Goal: Find specific page/section: Find specific page/section

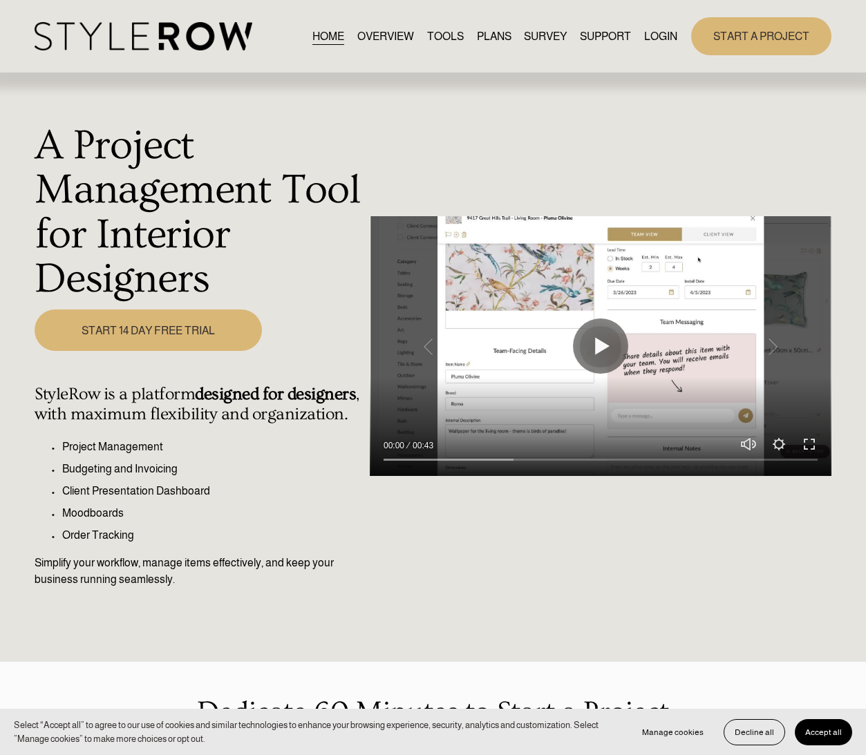
click at [656, 31] on link "LOGIN" at bounding box center [660, 36] width 33 height 19
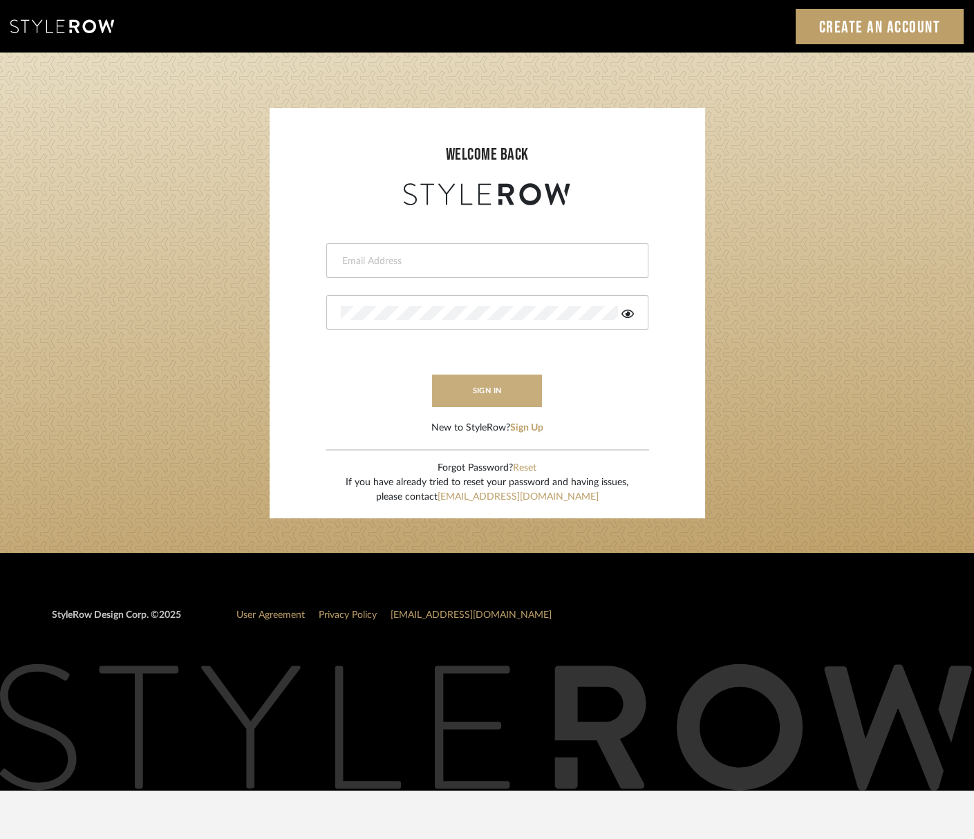
type input "[EMAIL_ADDRESS][DOMAIN_NAME]"
click at [483, 395] on button "sign in" at bounding box center [487, 391] width 111 height 32
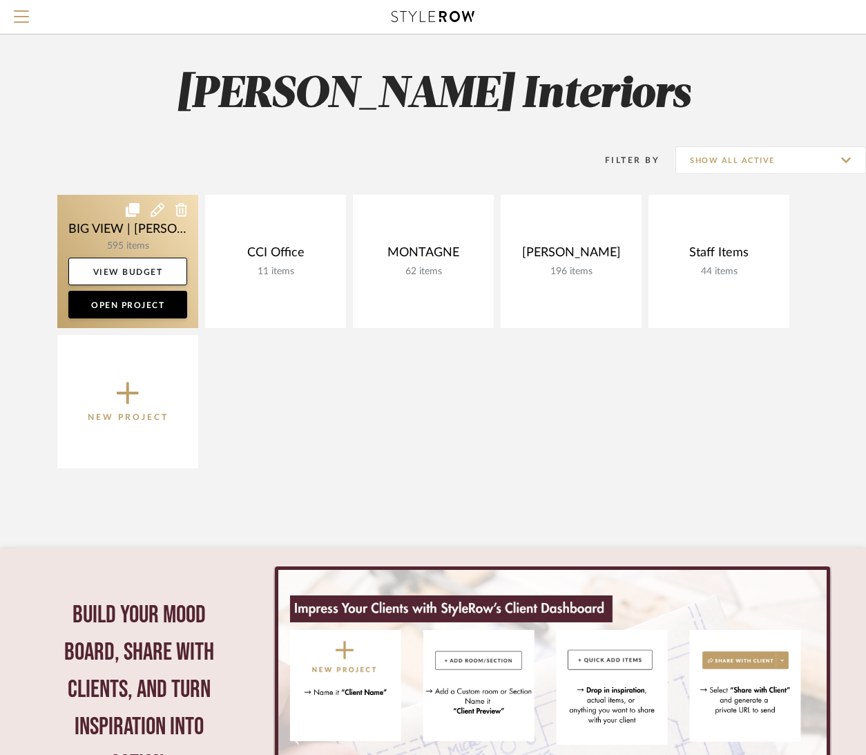
click at [134, 234] on link at bounding box center [127, 261] width 141 height 133
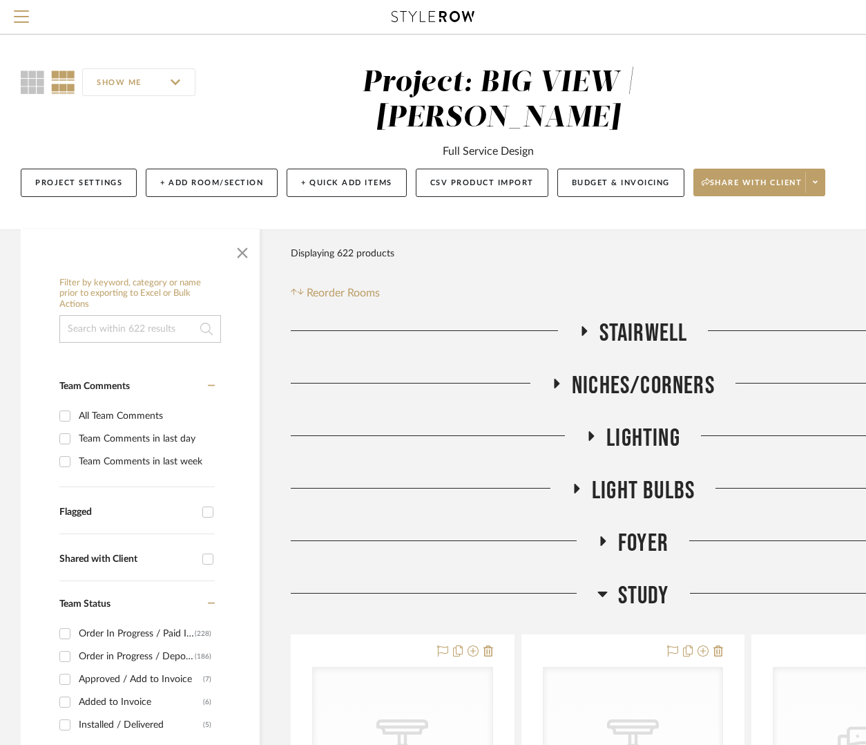
click at [638, 582] on span "Study" at bounding box center [643, 596] width 51 height 30
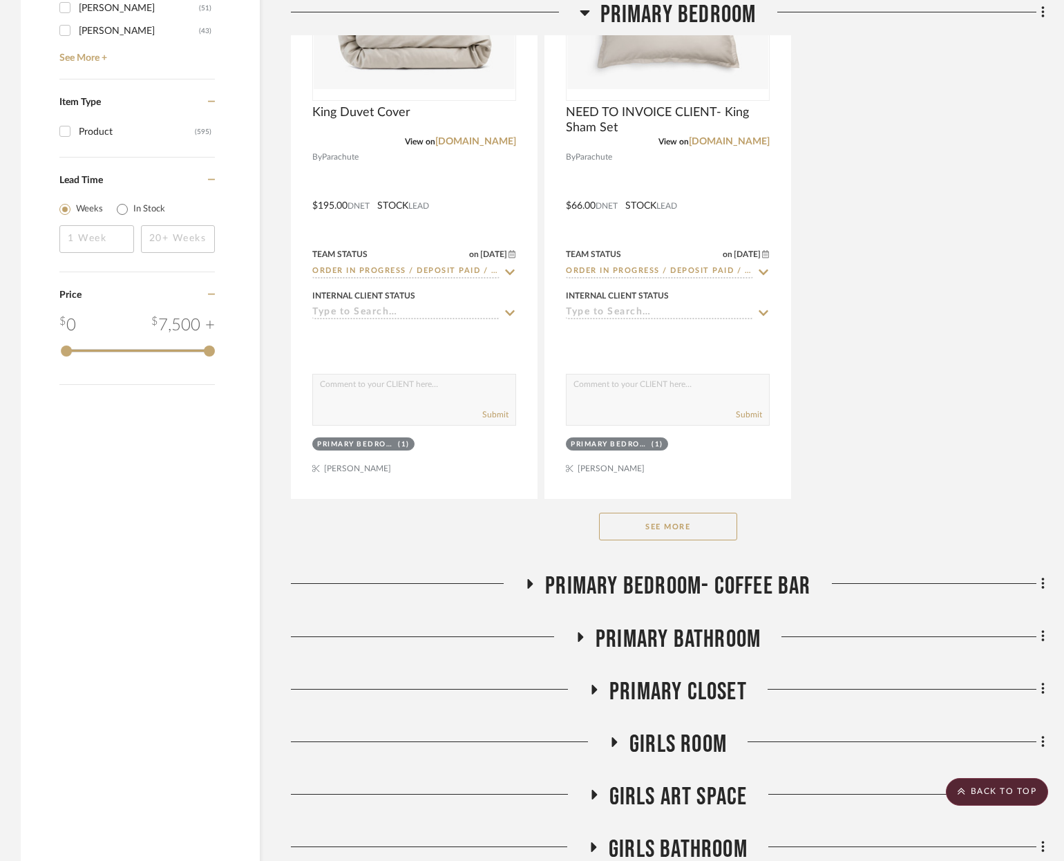
scroll to position [2556, 0]
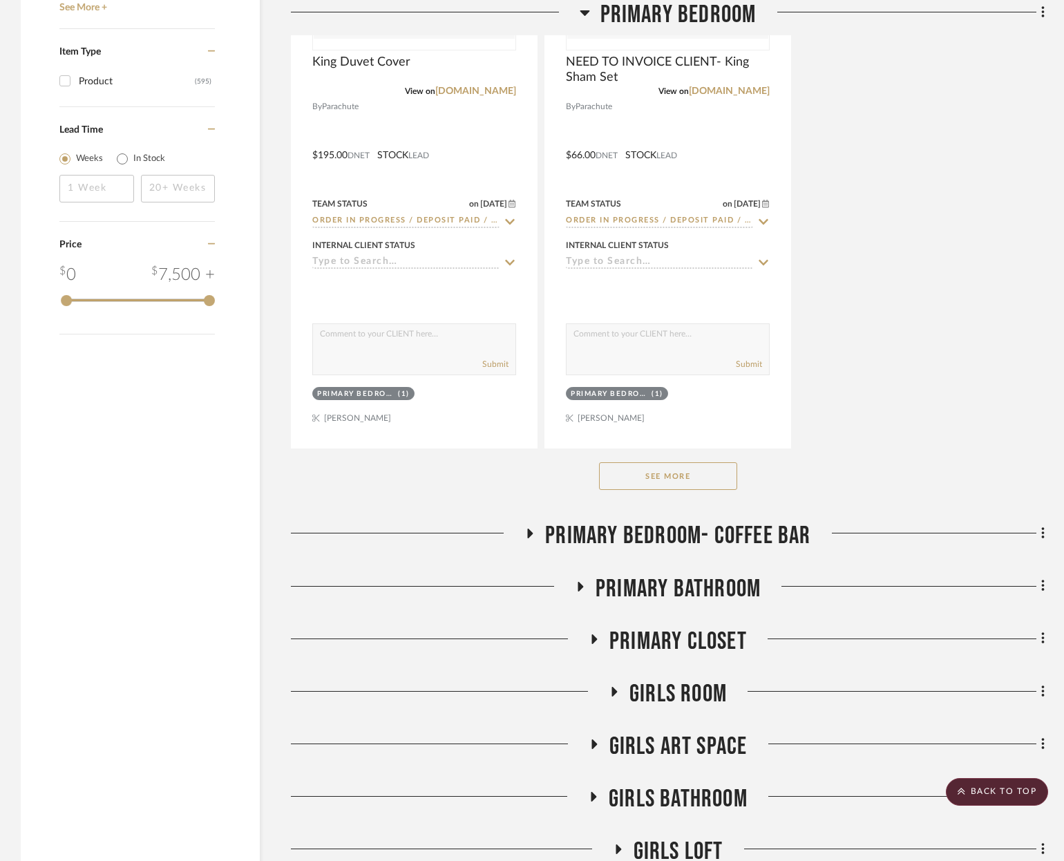
click at [697, 462] on button "See More" at bounding box center [668, 476] width 138 height 28
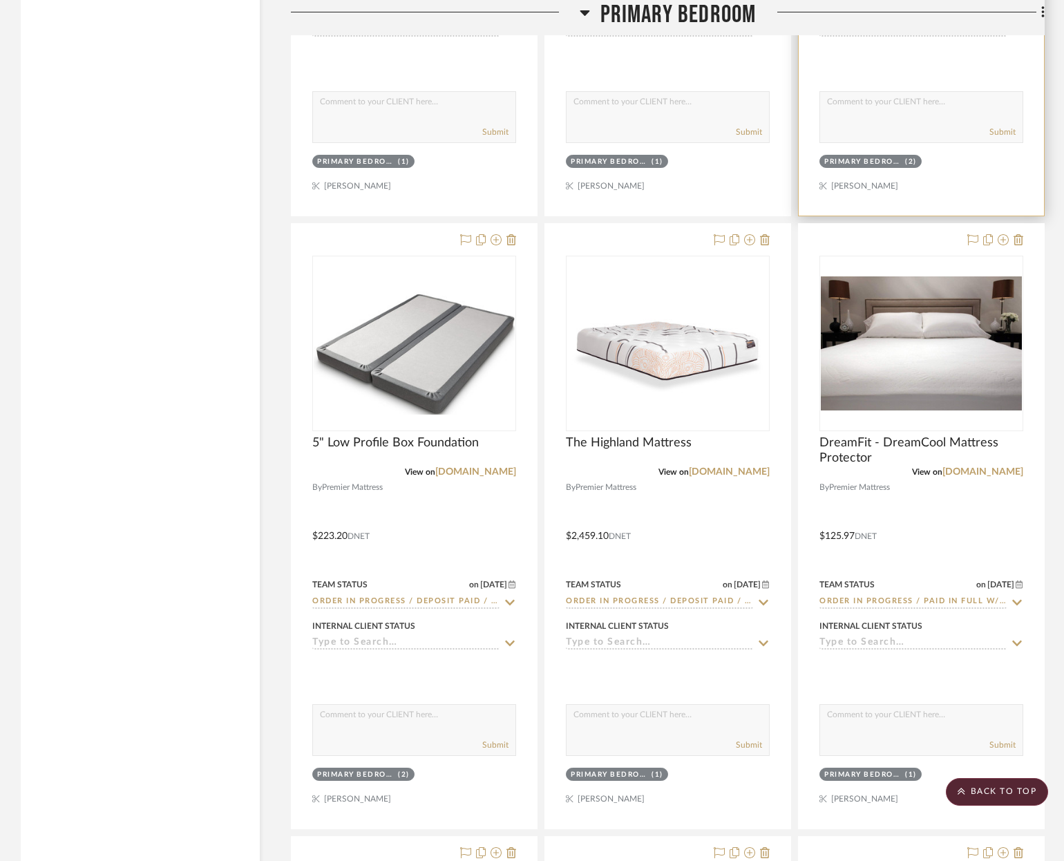
scroll to position [3557, 0]
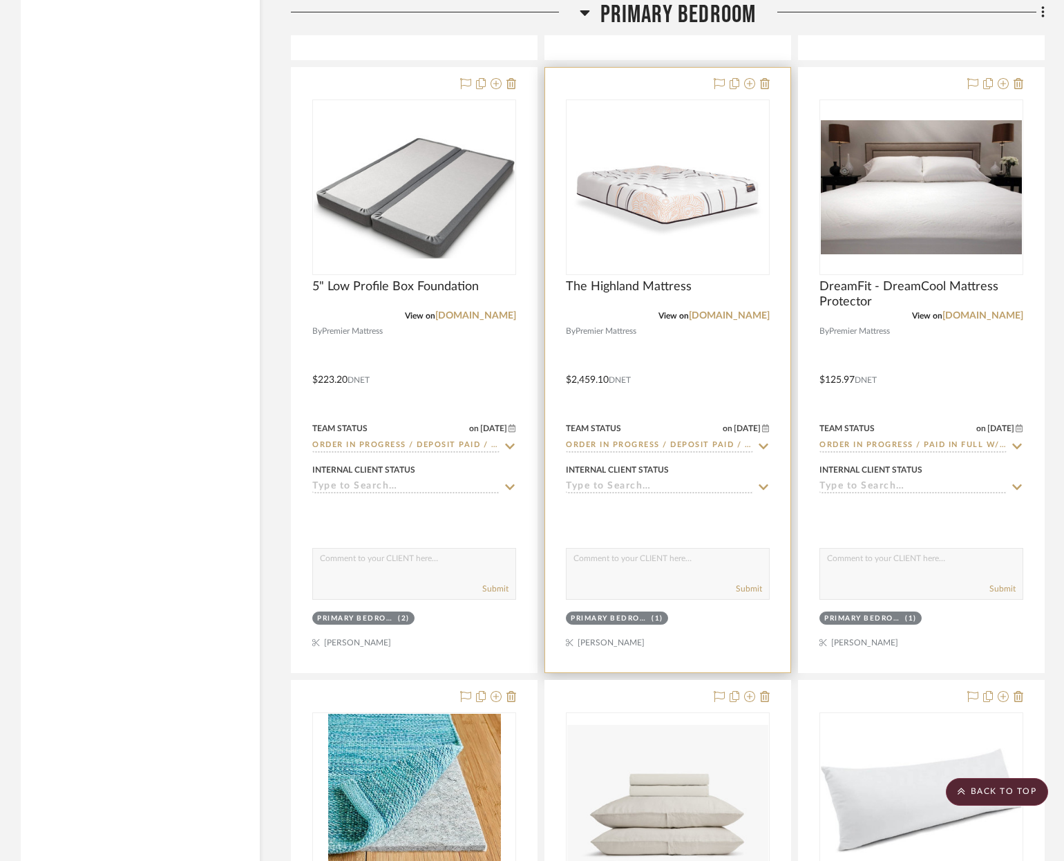
click at [654, 184] on img "0" at bounding box center [667, 187] width 201 height 151
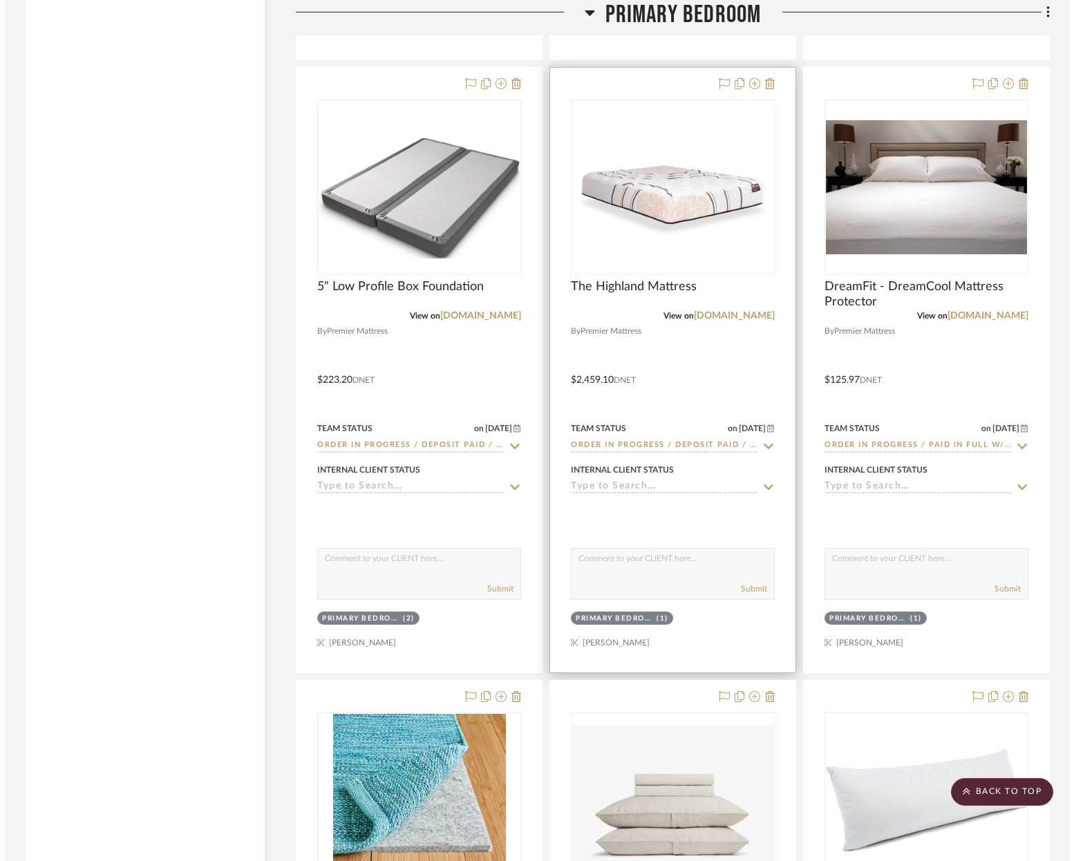
scroll to position [0, 0]
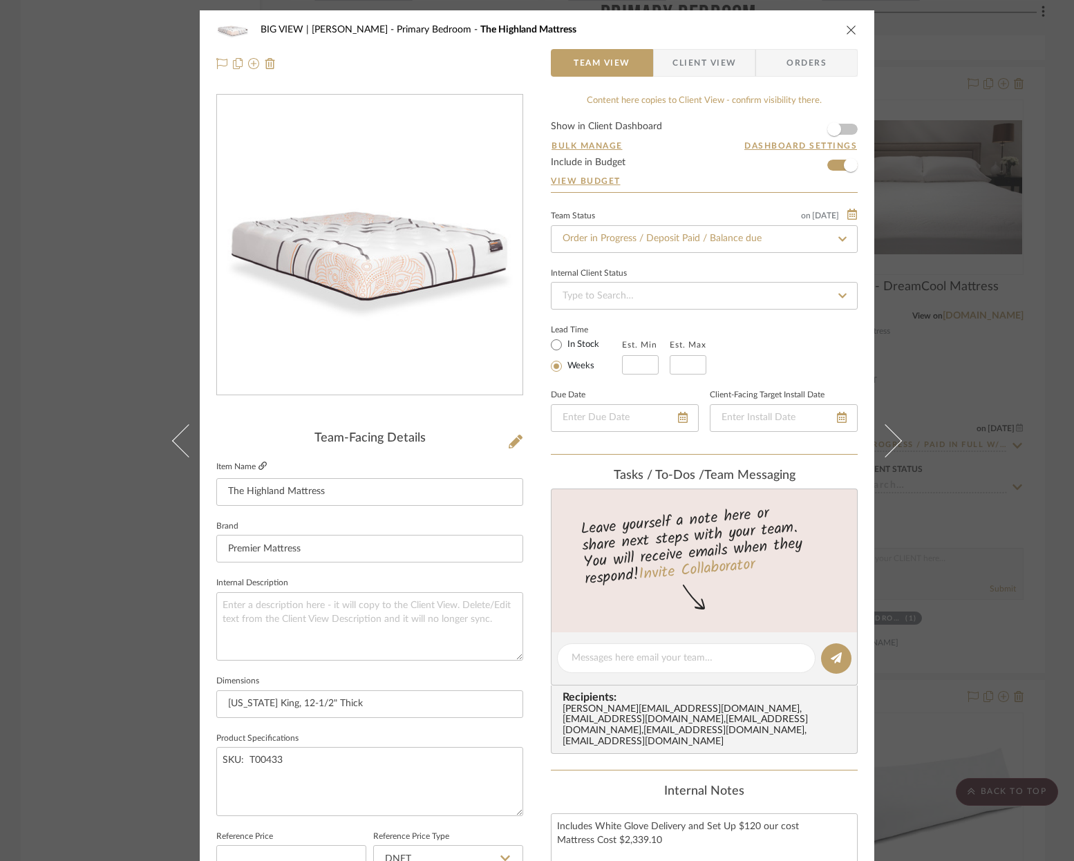
click at [262, 465] on icon at bounding box center [262, 466] width 8 height 8
click at [875, 337] on div "BIG VIEW | MH Christensen Primary Bedroom The Highland Mattress Team View Clien…" at bounding box center [537, 430] width 1074 height 861
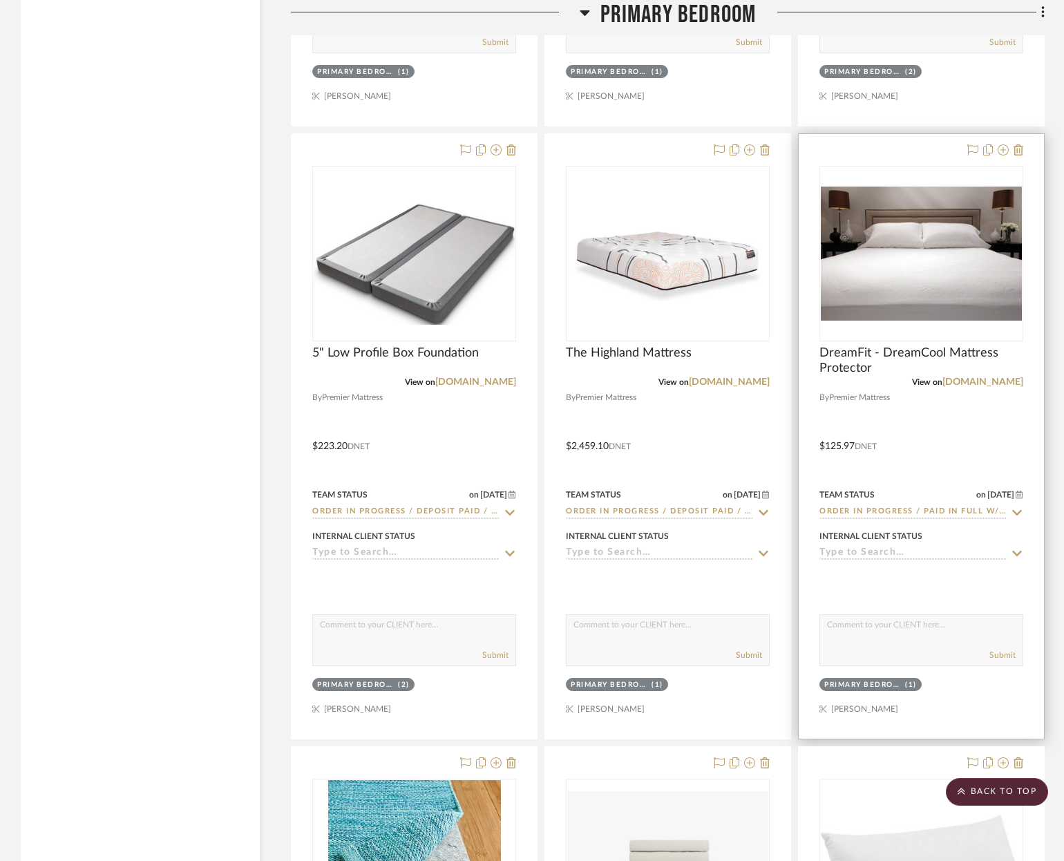
scroll to position [3248, 0]
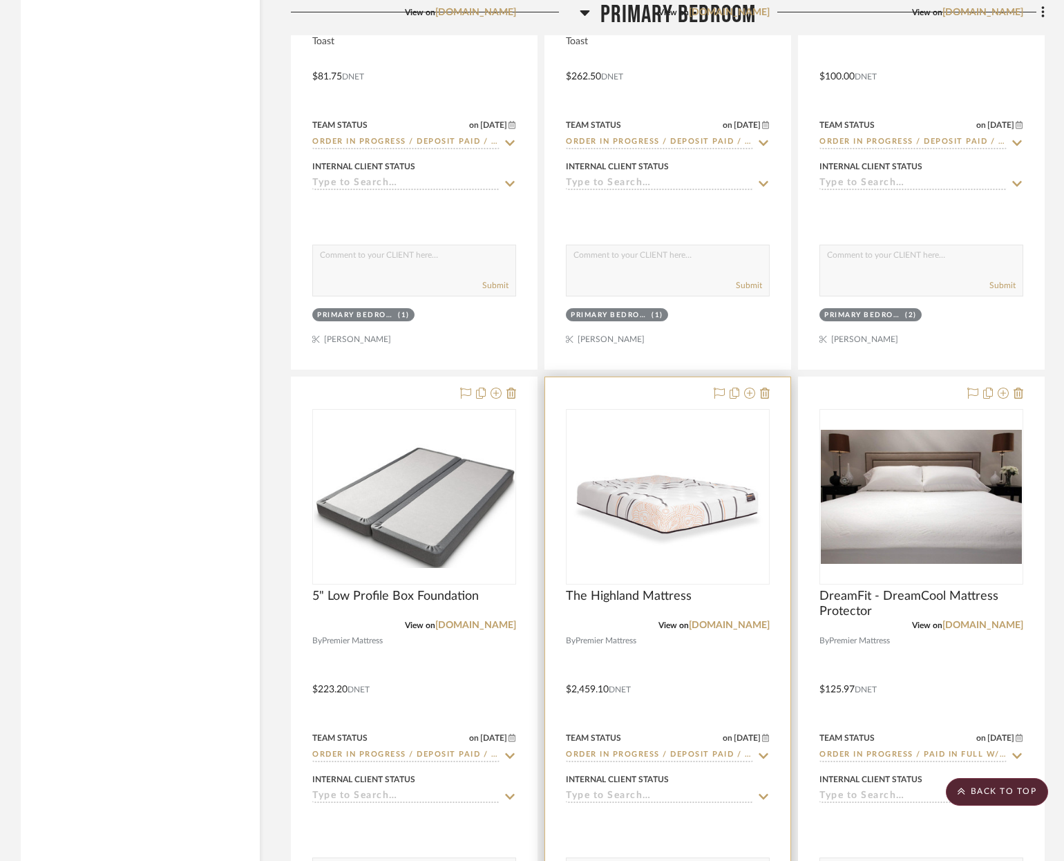
click at [674, 524] on img "0" at bounding box center [667, 496] width 201 height 151
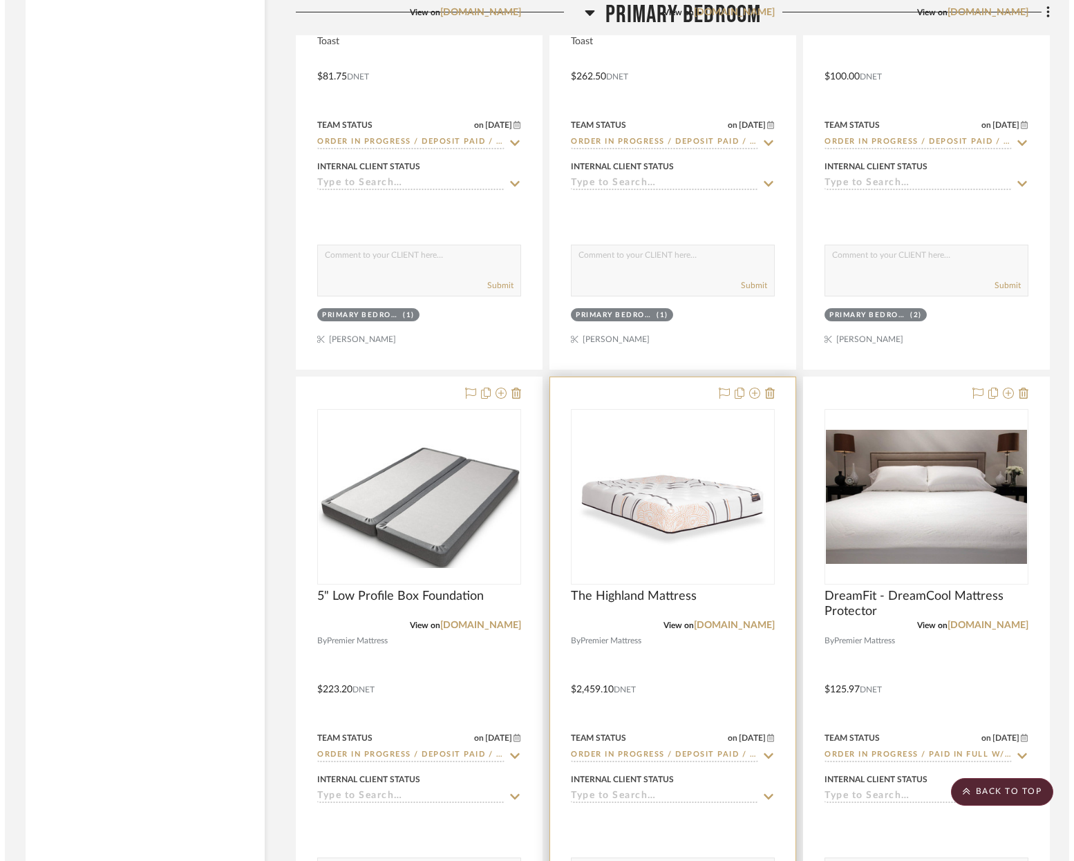
scroll to position [0, 0]
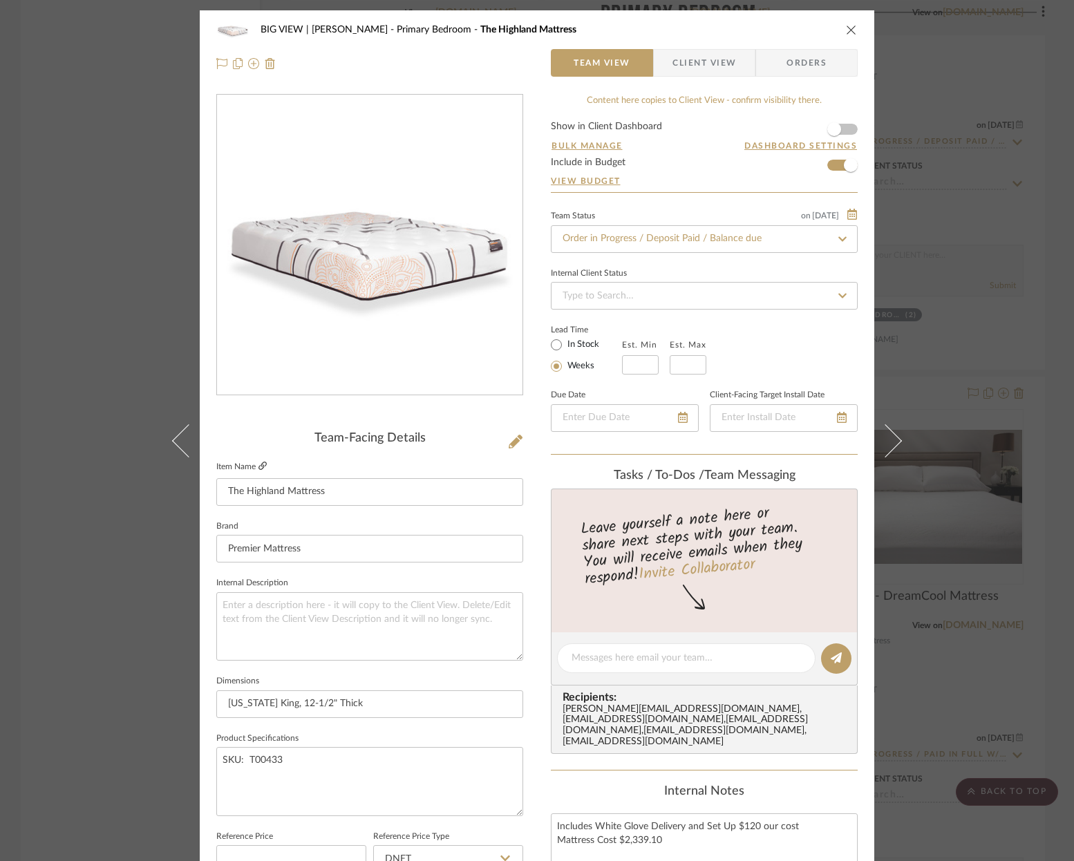
click at [258, 468] on icon at bounding box center [262, 466] width 8 height 8
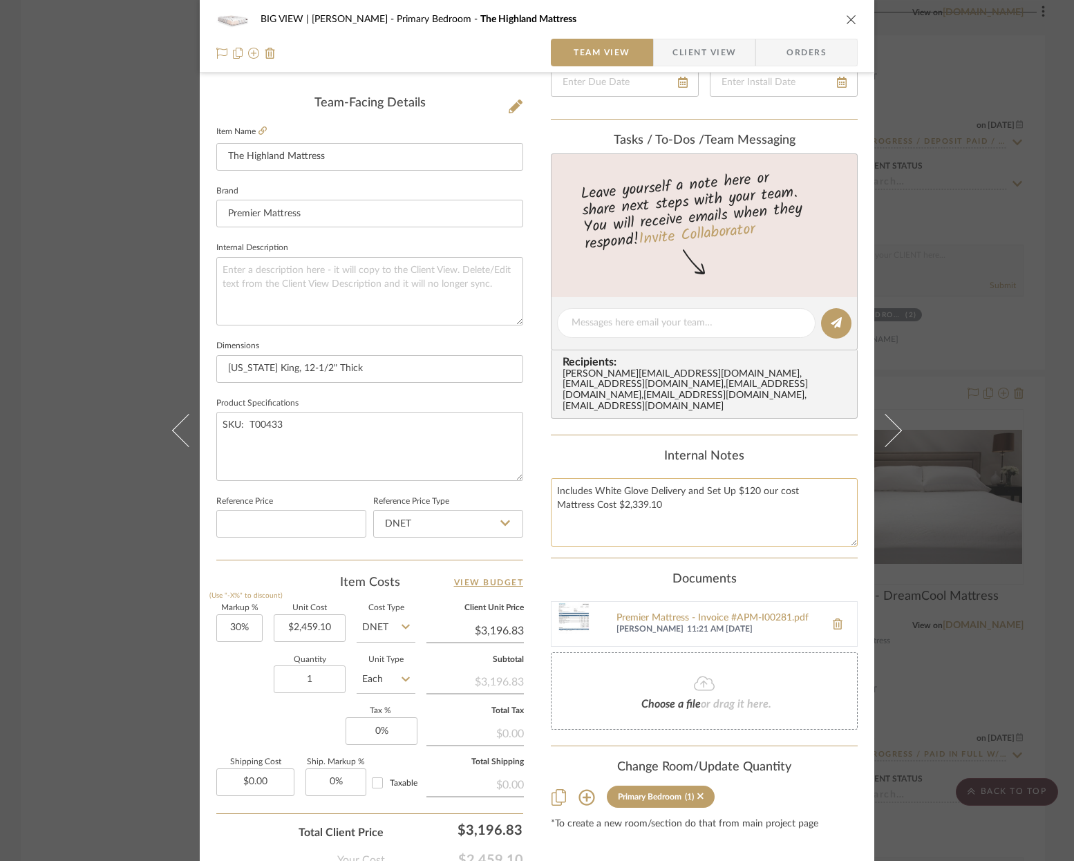
scroll to position [423, 0]
